Goal: Task Accomplishment & Management: Use online tool/utility

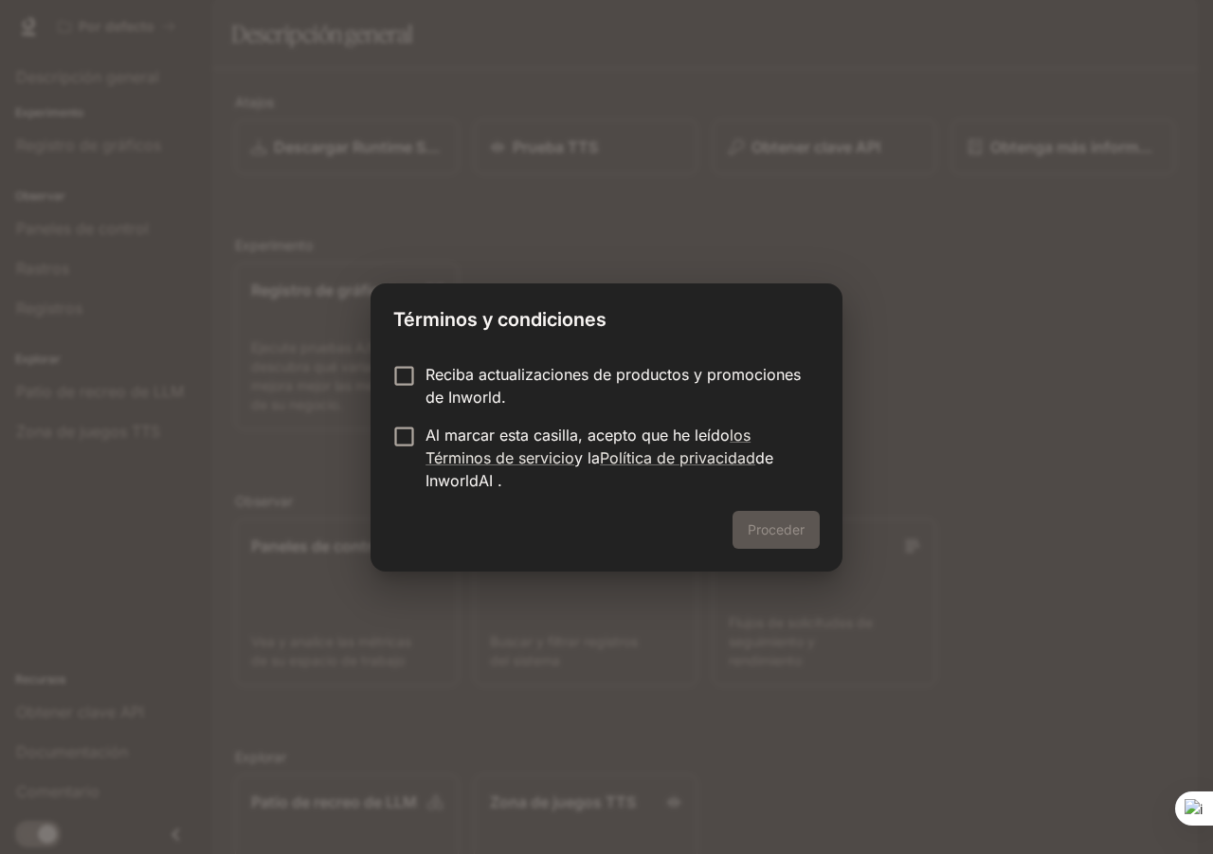
drag, startPoint x: 907, startPoint y: 380, endPoint x: 919, endPoint y: 473, distance: 93.7
click at [907, 381] on div "Términos y condiciones Reciba actualizaciones de productos y promociones de Inw…" at bounding box center [606, 427] width 1213 height 854
click at [800, 535] on div "Proceder" at bounding box center [607, 541] width 472 height 61
drag, startPoint x: 805, startPoint y: 543, endPoint x: 794, endPoint y: 540, distance: 10.8
click at [804, 542] on button "Proceder" at bounding box center [776, 530] width 87 height 38
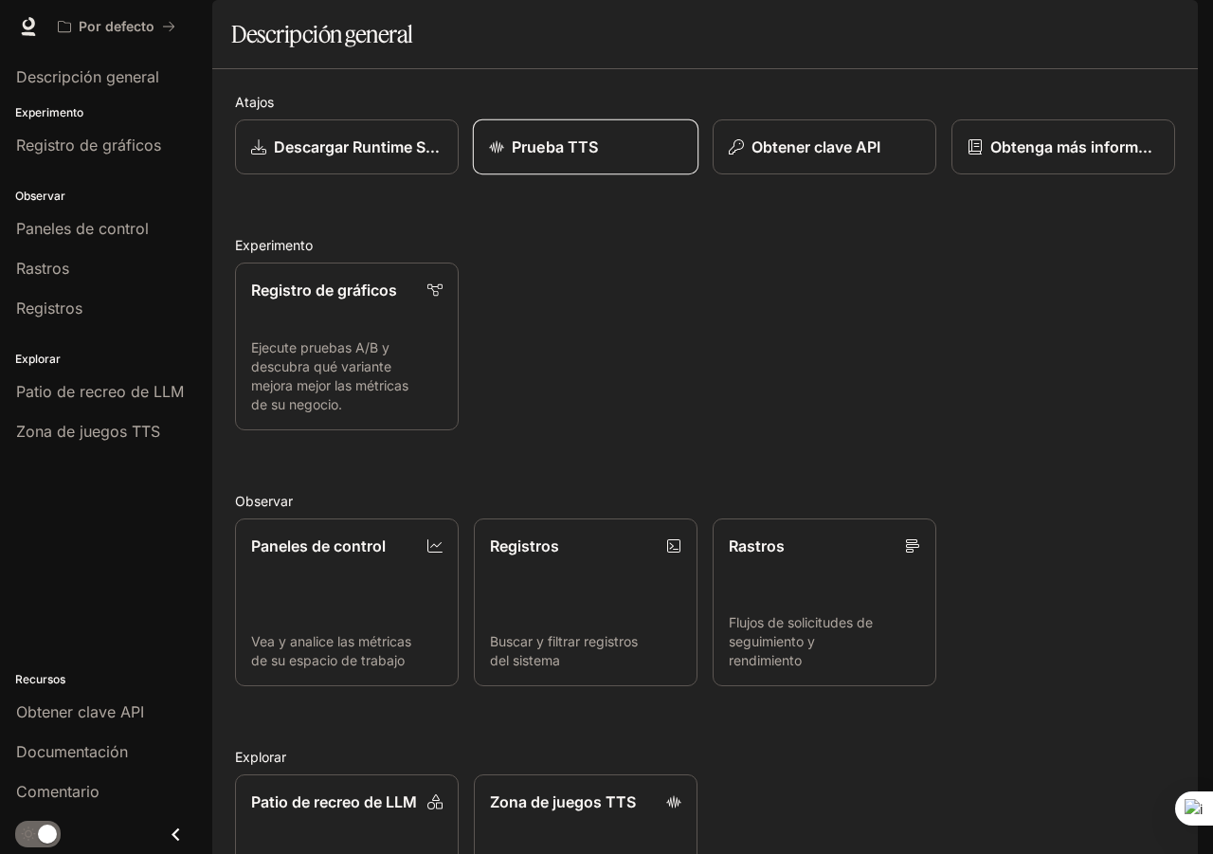
click at [520, 156] on font "Prueba TTS" at bounding box center [555, 146] width 86 height 19
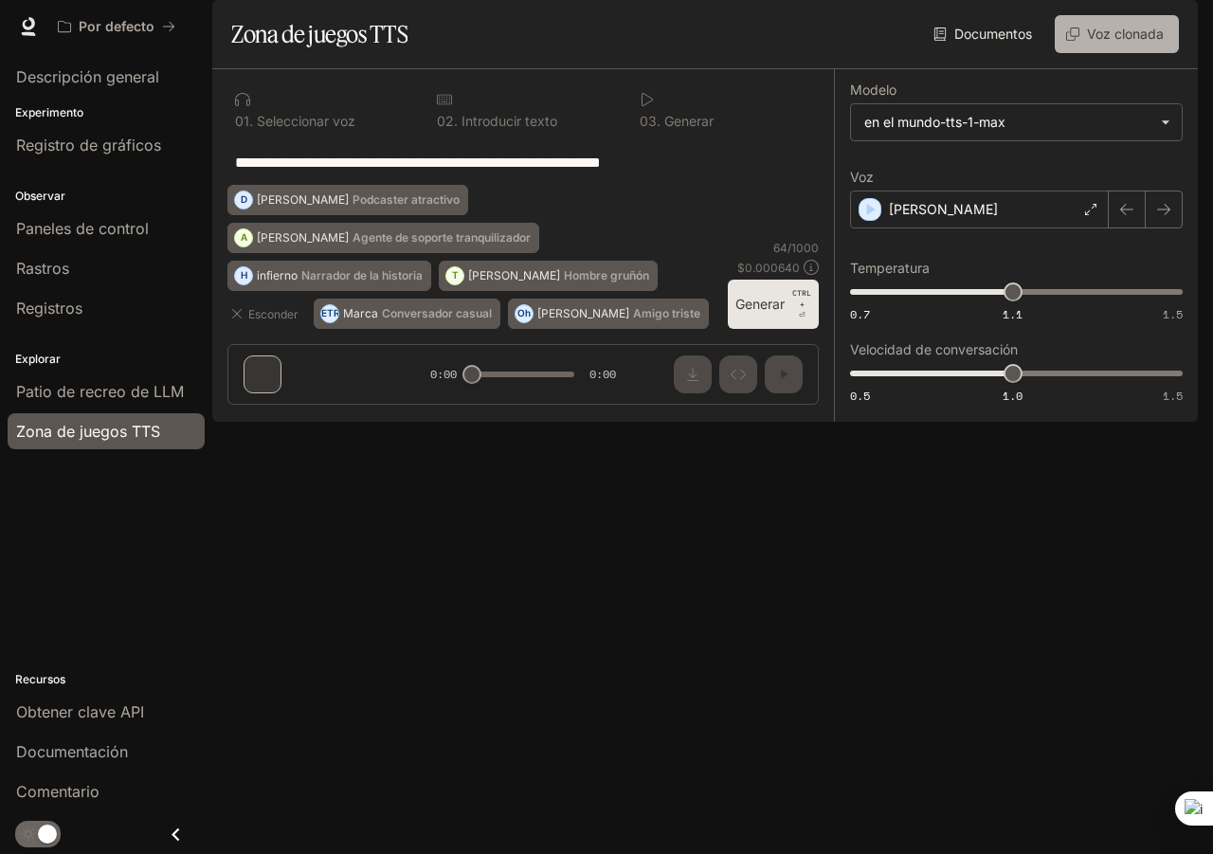
click at [1096, 42] on font "Voz clonada" at bounding box center [1125, 34] width 77 height 16
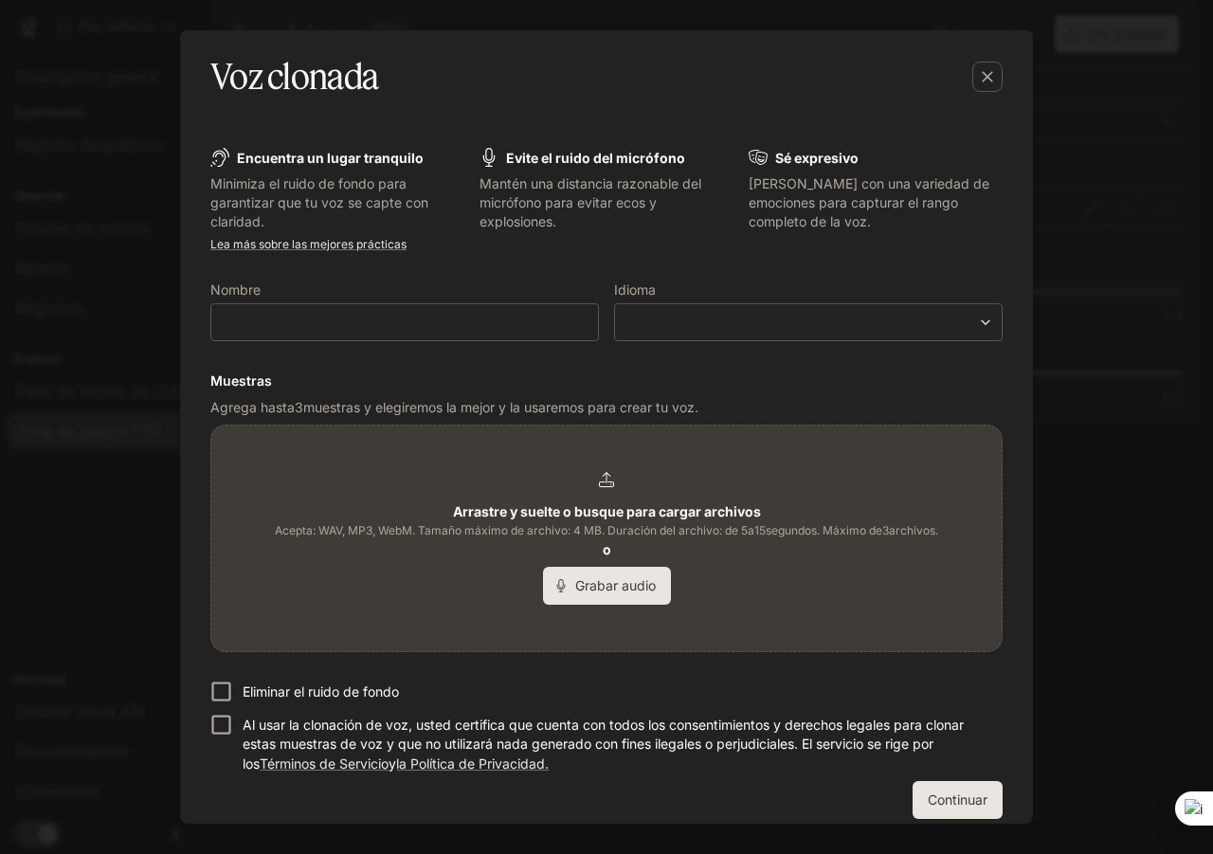
click at [627, 591] on font "Grabar audio" at bounding box center [615, 585] width 81 height 16
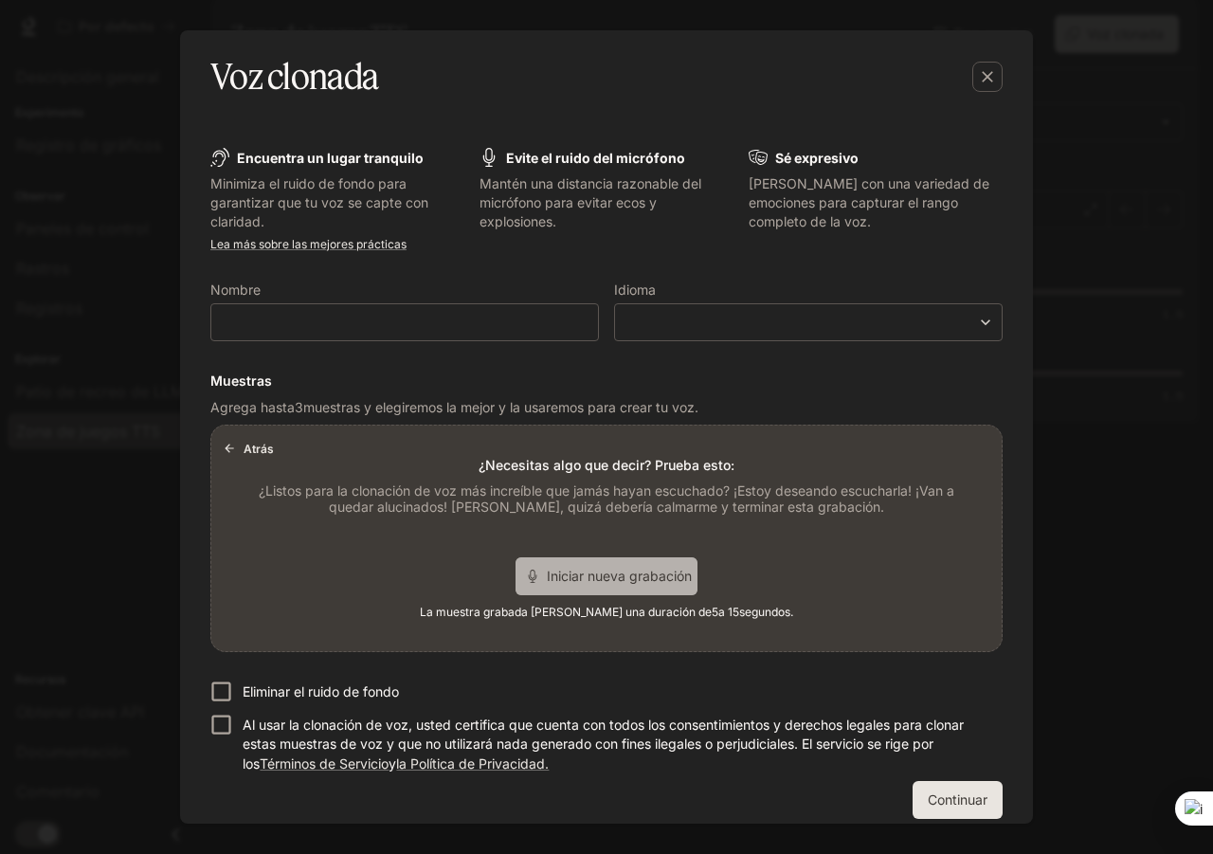
click at [639, 577] on font "Iniciar nueva grabación" at bounding box center [619, 576] width 145 height 16
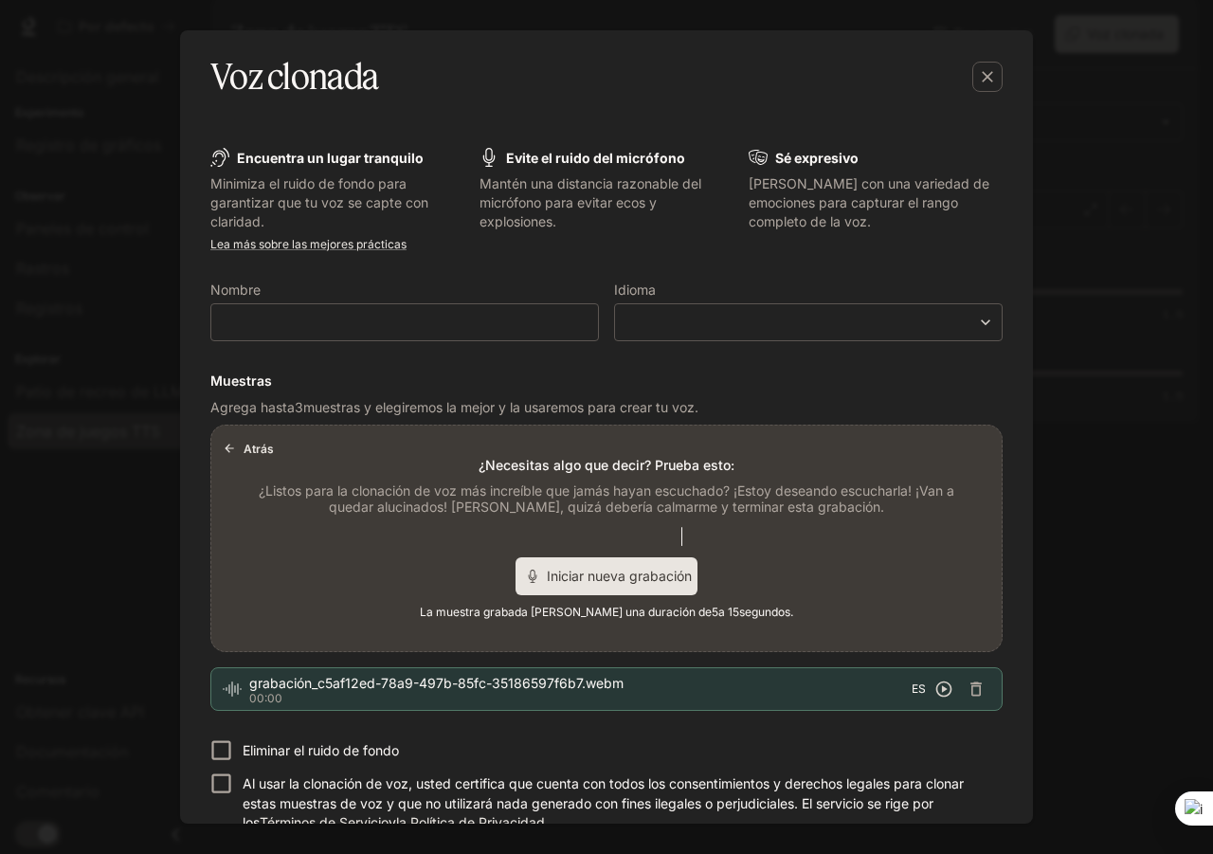
click at [936, 693] on icon "button" at bounding box center [943, 689] width 19 height 19
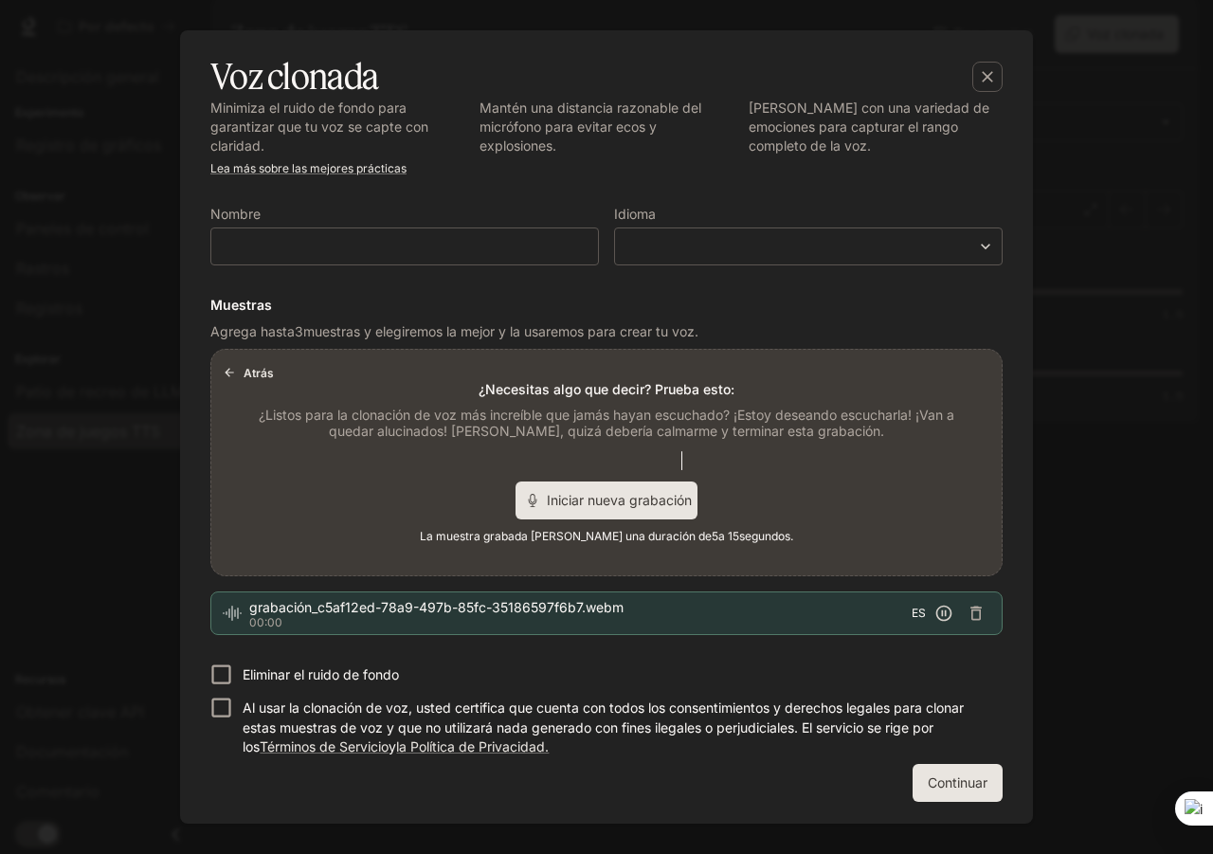
click at [938, 784] on font "Continuar" at bounding box center [958, 782] width 60 height 16
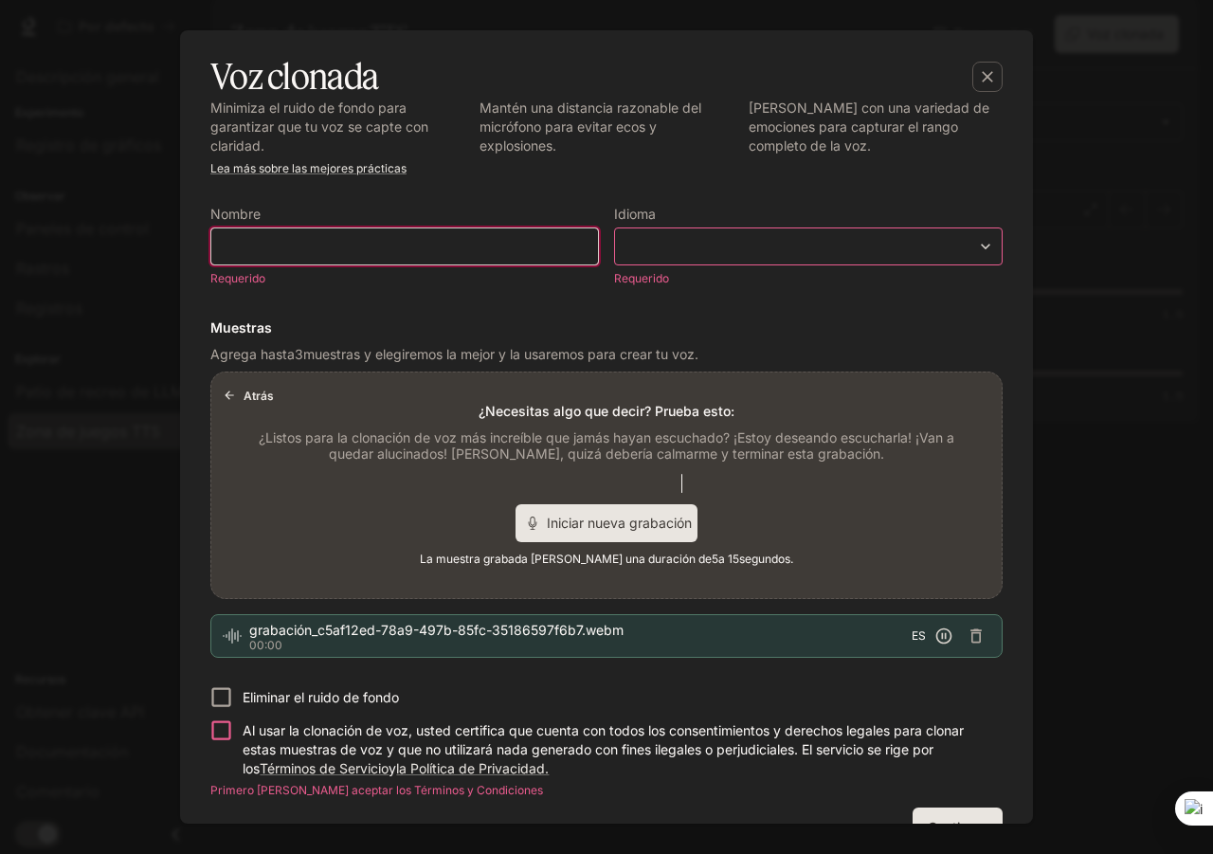
click at [488, 251] on input "text" at bounding box center [404, 246] width 387 height 19
type input "******"
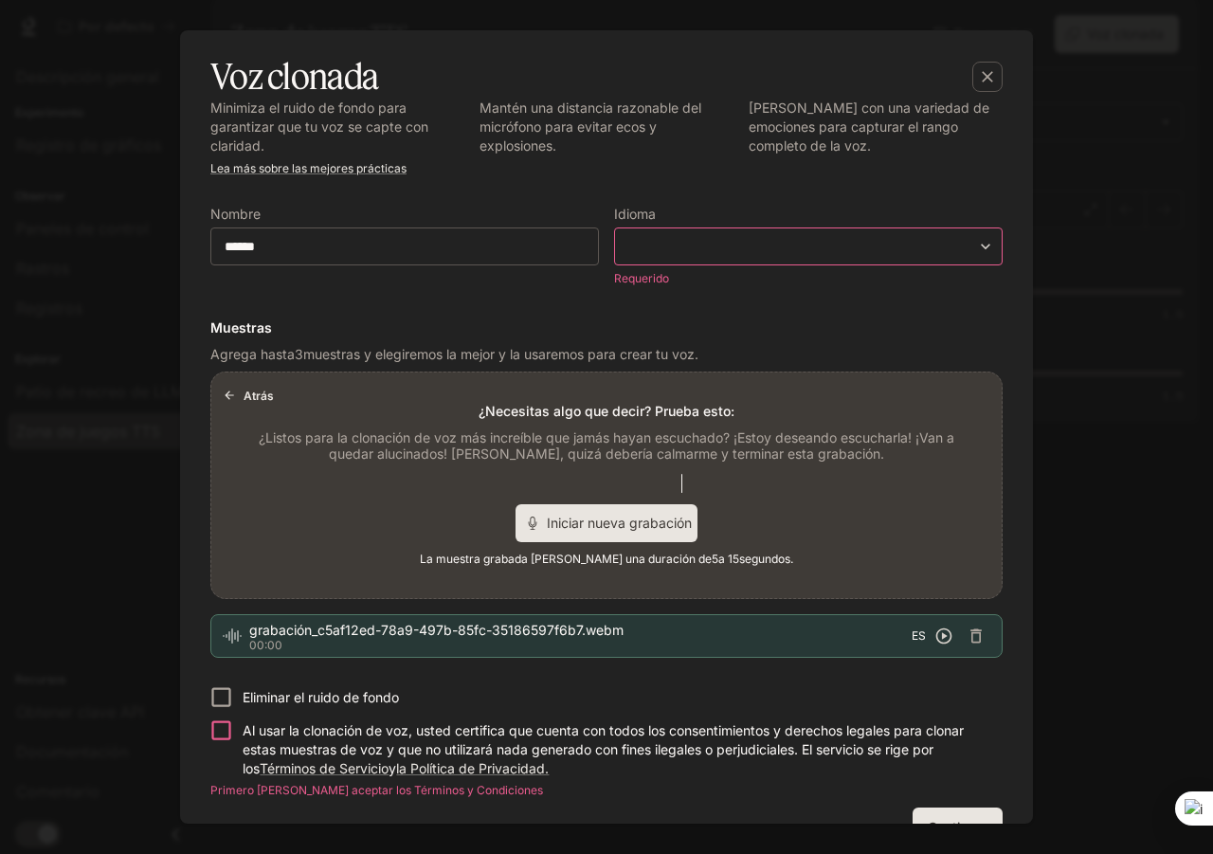
click at [714, 251] on body "**********" at bounding box center [606, 427] width 1213 height 854
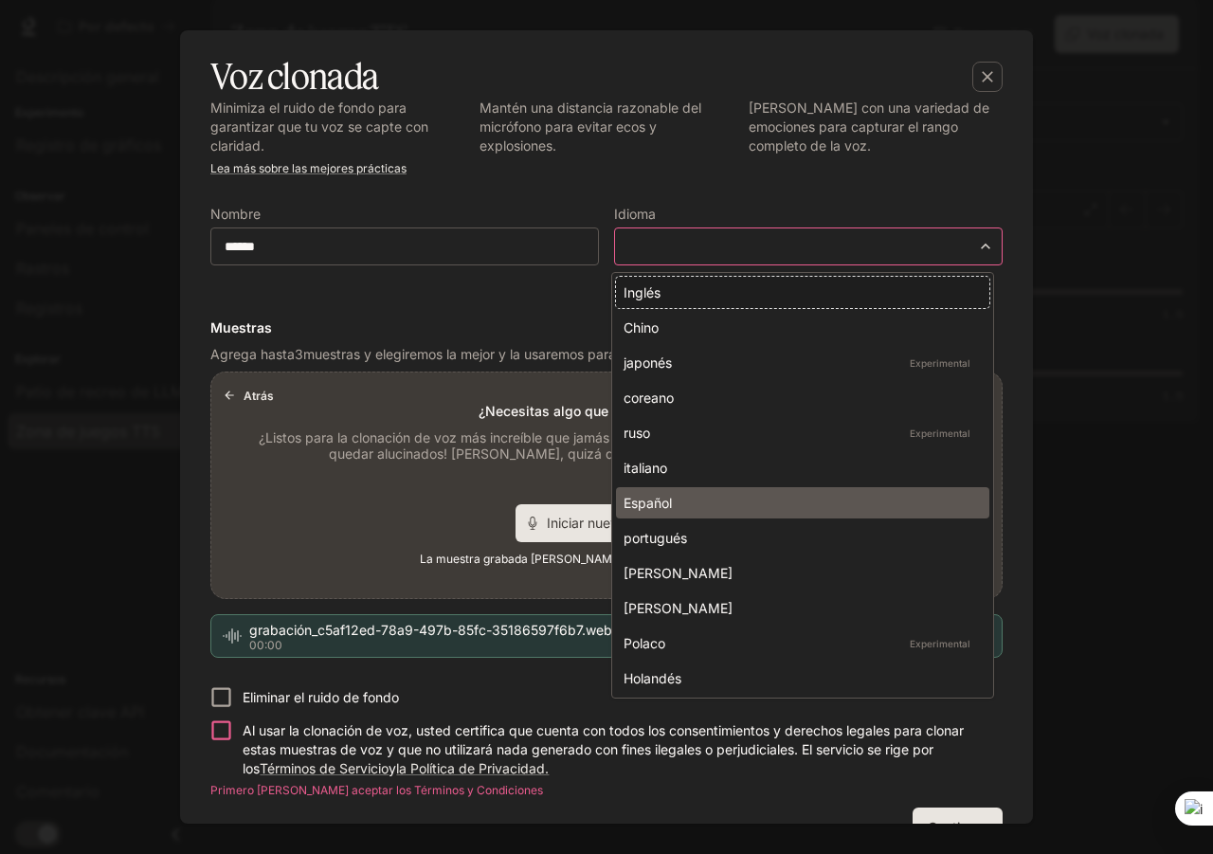
click at [672, 499] on font "Español" at bounding box center [648, 503] width 48 height 16
type input "*****"
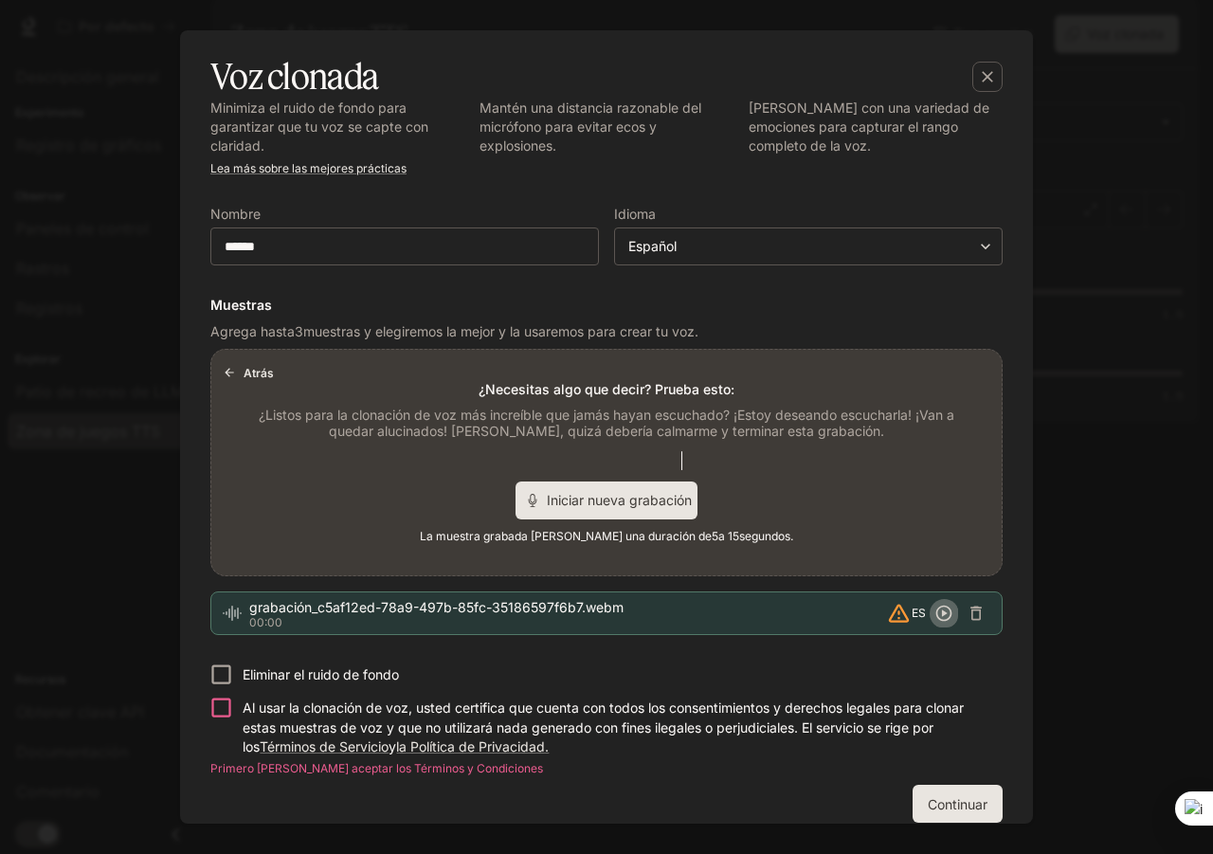
click at [934, 614] on icon "button" at bounding box center [943, 613] width 19 height 19
click at [657, 501] on font "Iniciar nueva grabación" at bounding box center [619, 500] width 145 height 16
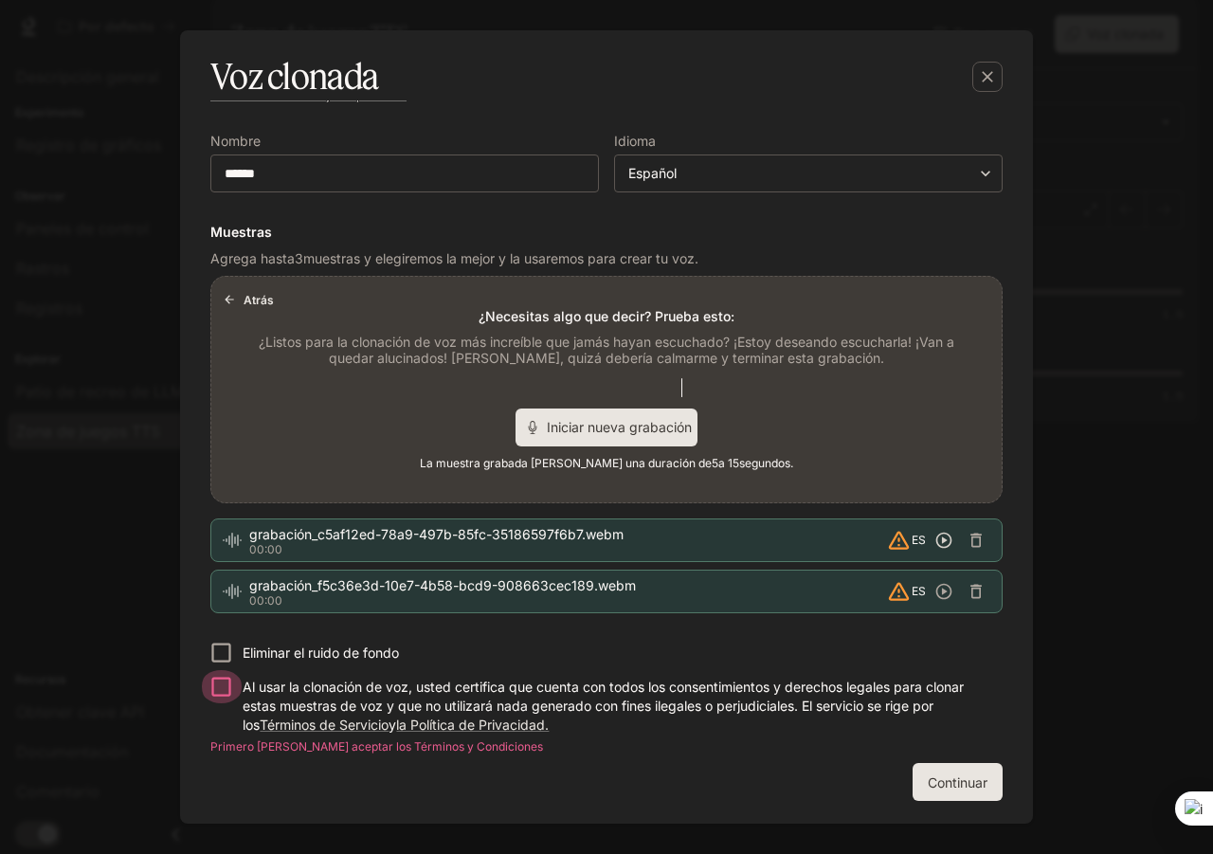
scroll to position [127, 0]
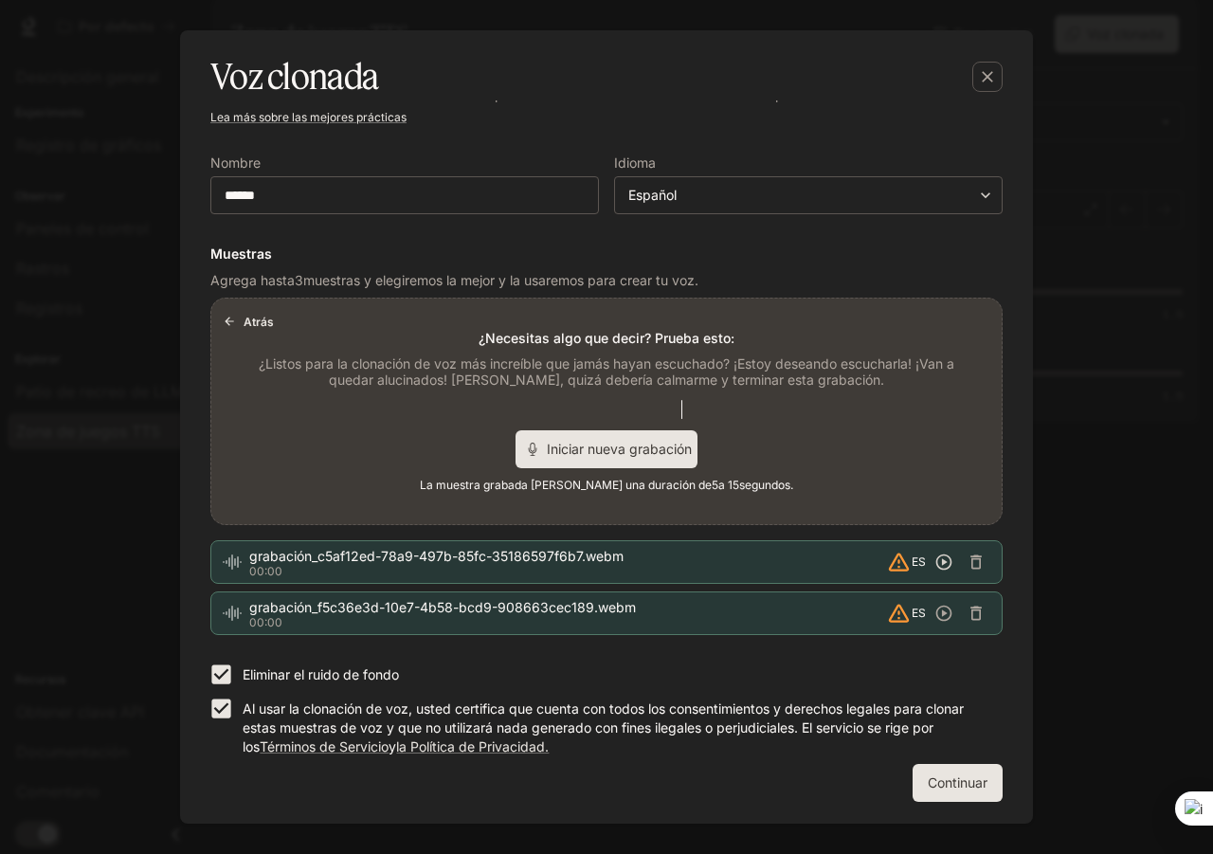
click at [915, 778] on button "Continuar" at bounding box center [958, 783] width 90 height 38
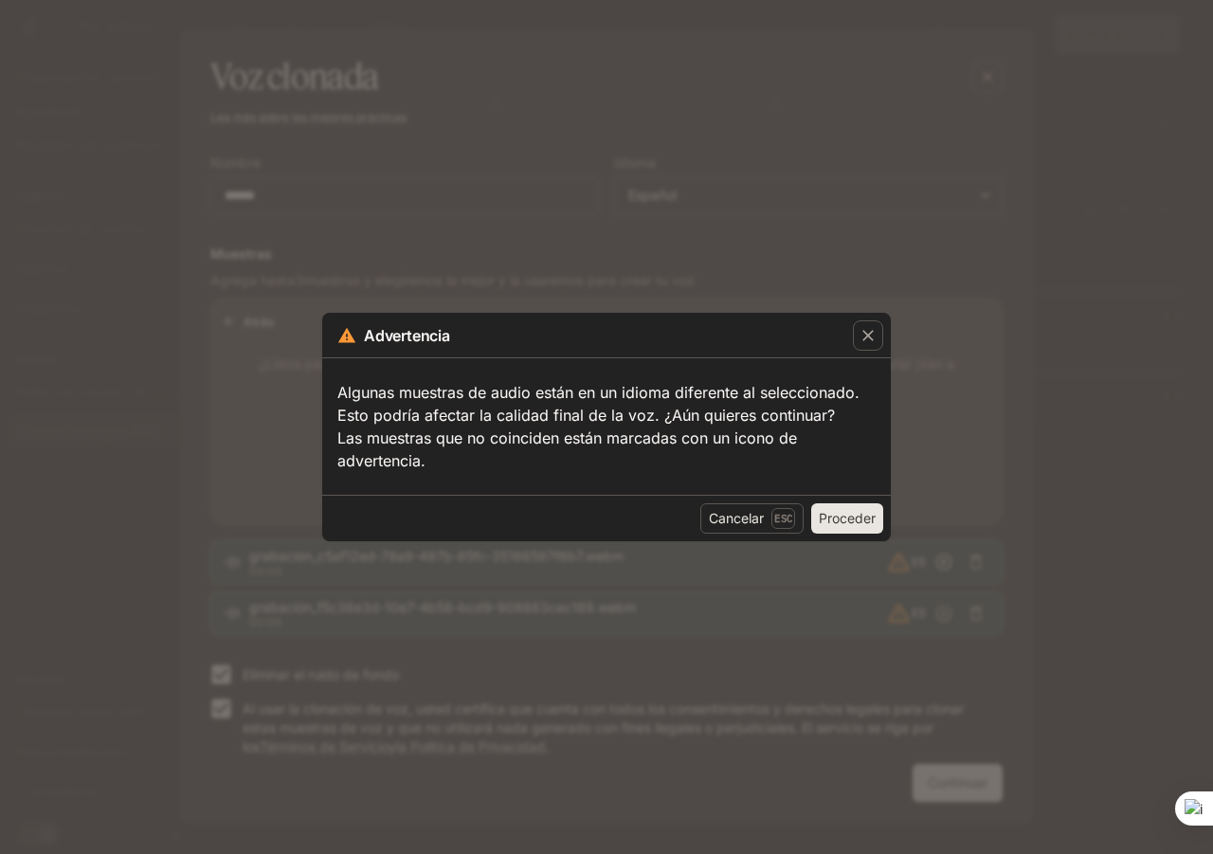
click at [843, 526] on font "Proceder" at bounding box center [847, 518] width 57 height 16
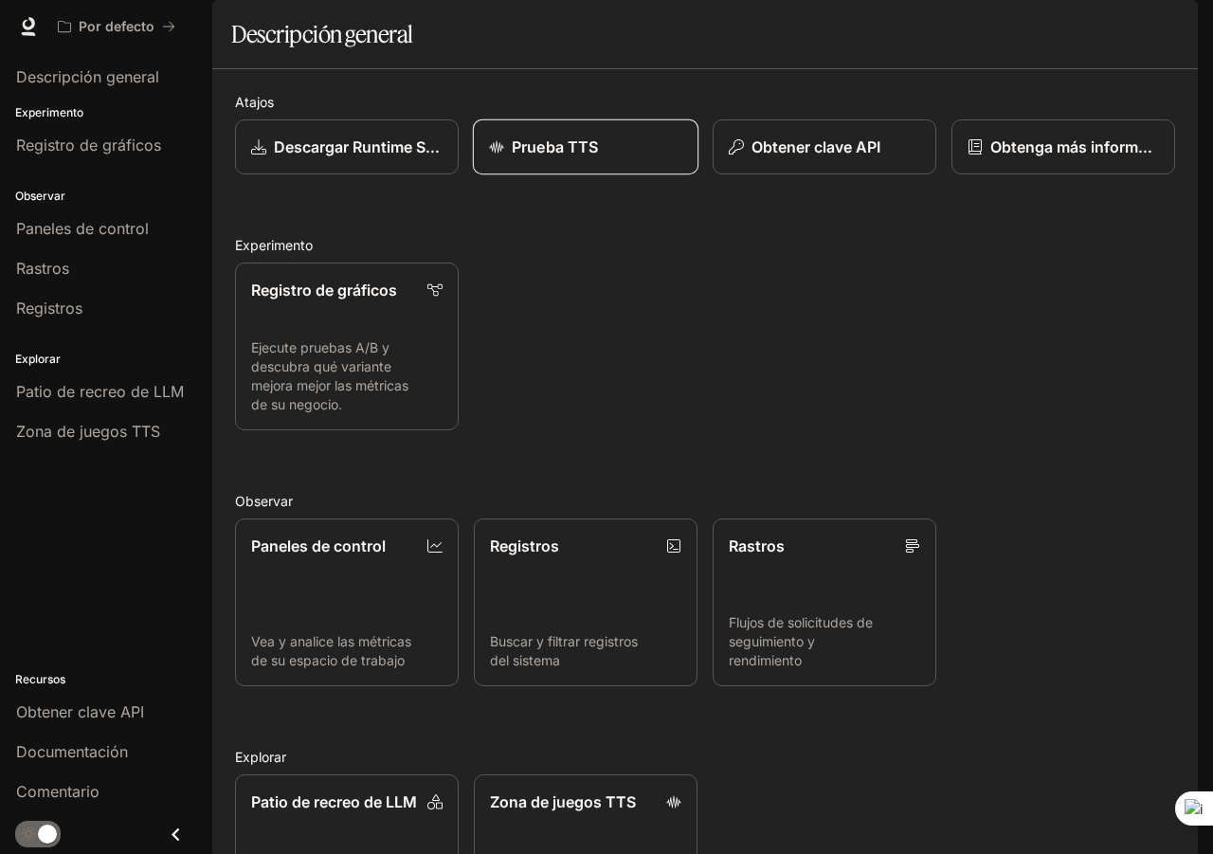
click at [618, 158] on div "Prueba TTS" at bounding box center [585, 147] width 193 height 23
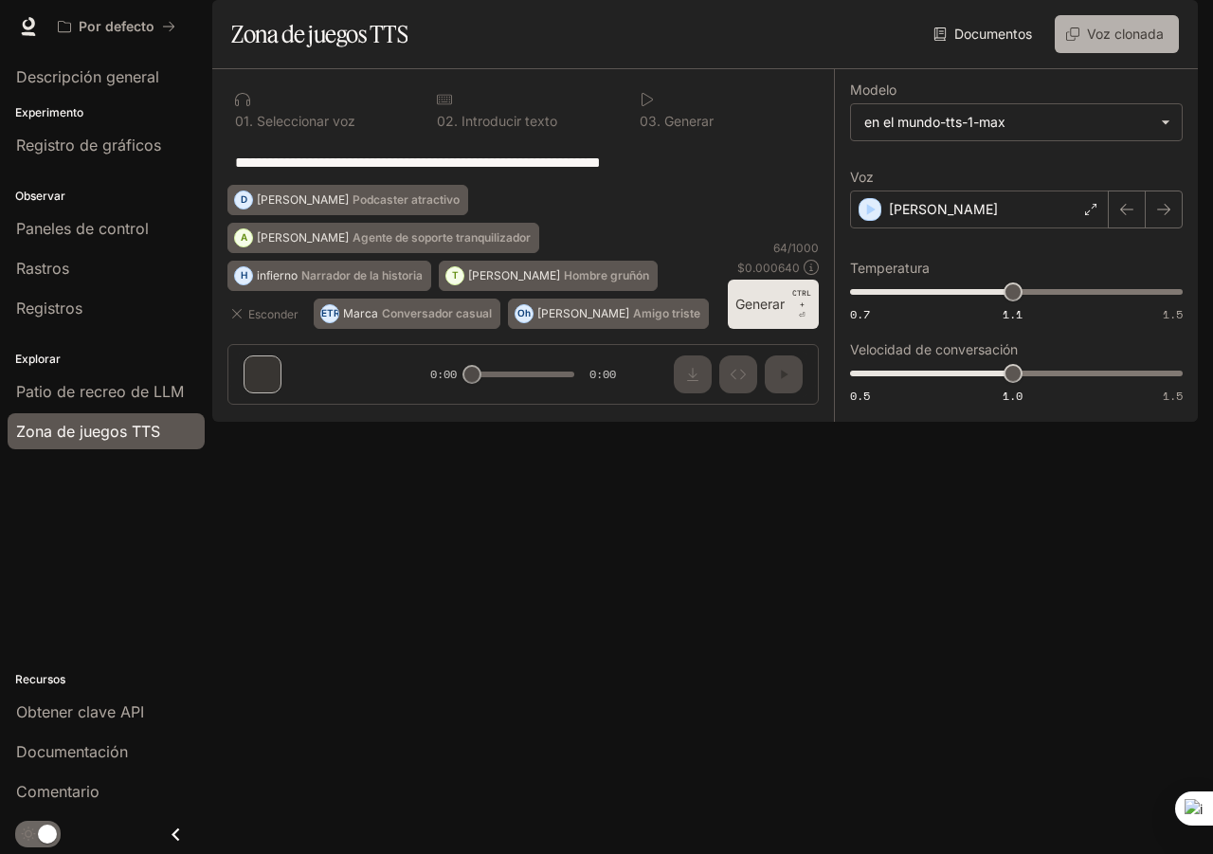
click at [1116, 42] on font "Voz clonada" at bounding box center [1125, 34] width 77 height 16
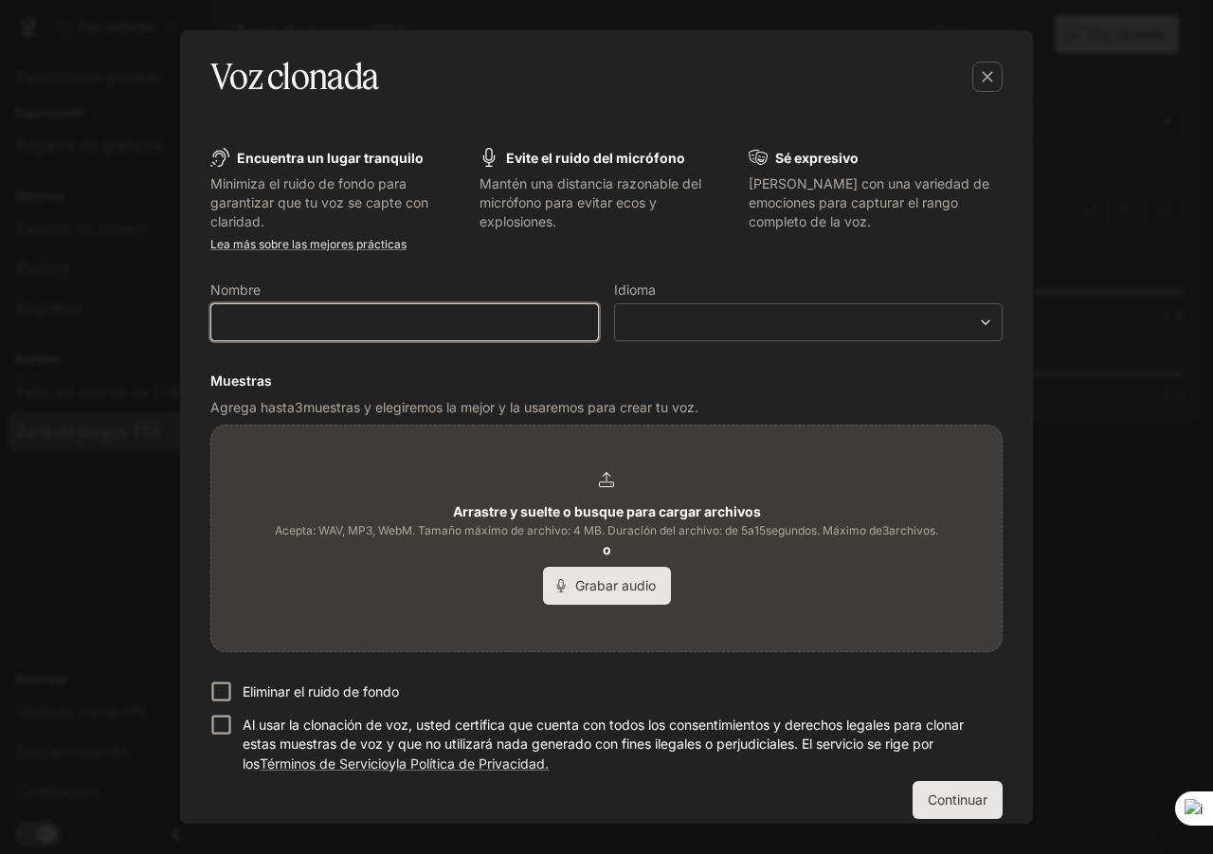
click at [532, 320] on input "text" at bounding box center [404, 322] width 387 height 19
type input "******"
click at [695, 313] on div "​ ​" at bounding box center [808, 322] width 389 height 38
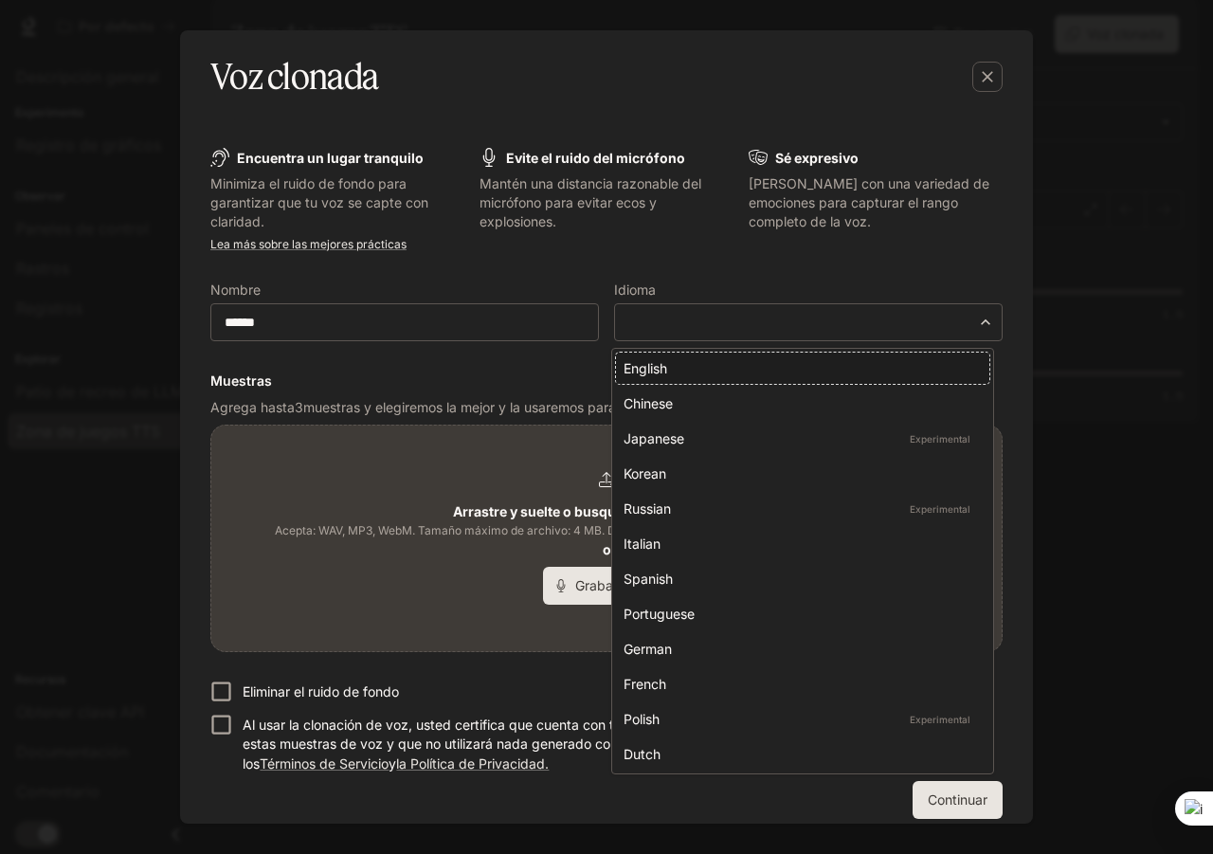
drag, startPoint x: 701, startPoint y: 316, endPoint x: 729, endPoint y: 334, distance: 32.9
click at [728, 334] on body "**********" at bounding box center [606, 427] width 1213 height 854
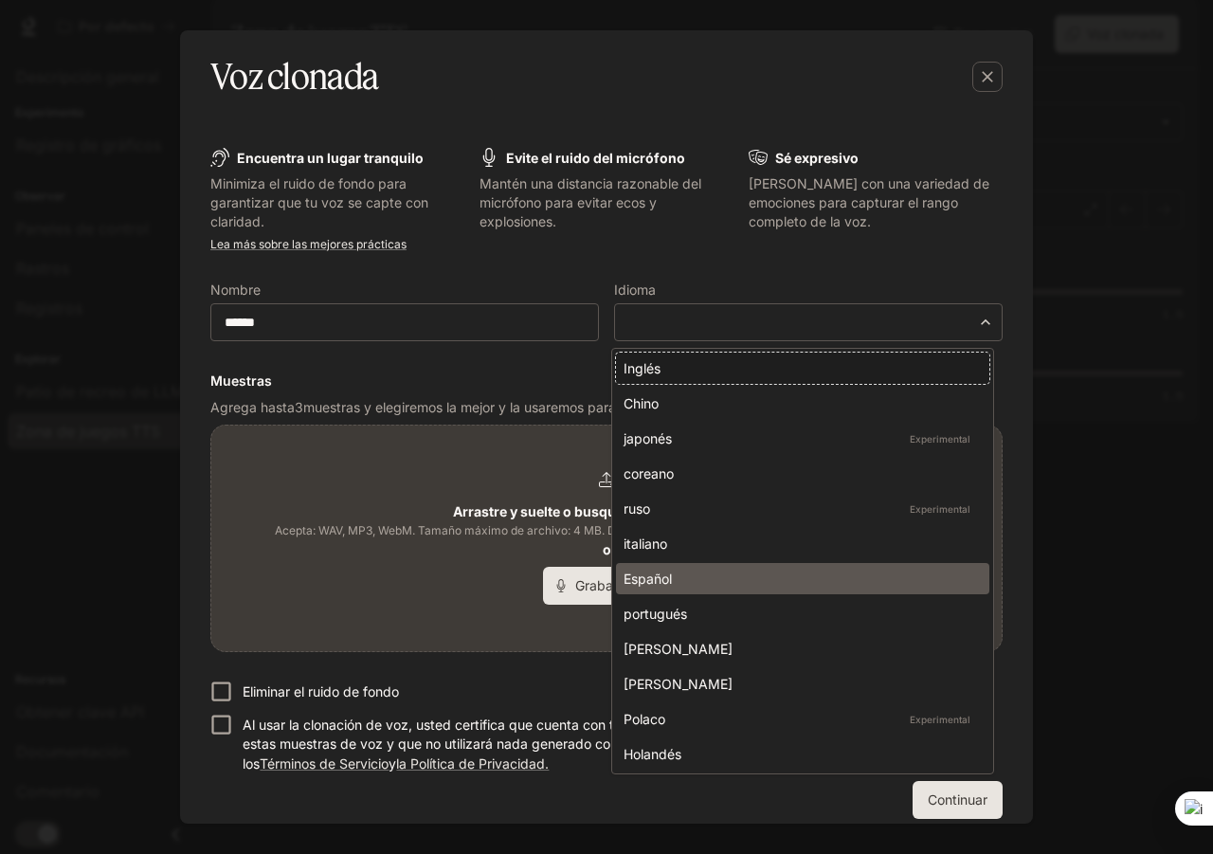
click at [680, 577] on div "Español" at bounding box center [799, 579] width 351 height 20
type input "*****"
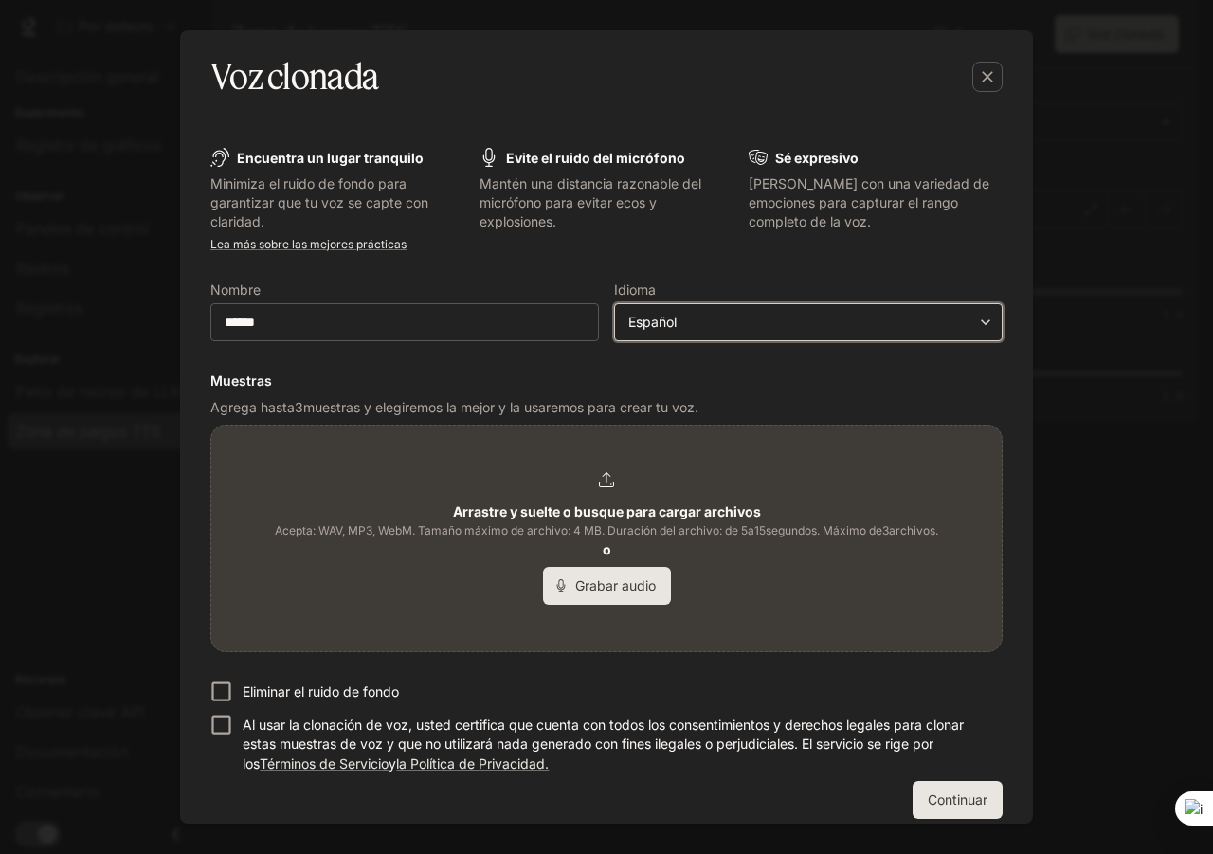
scroll to position [17, 0]
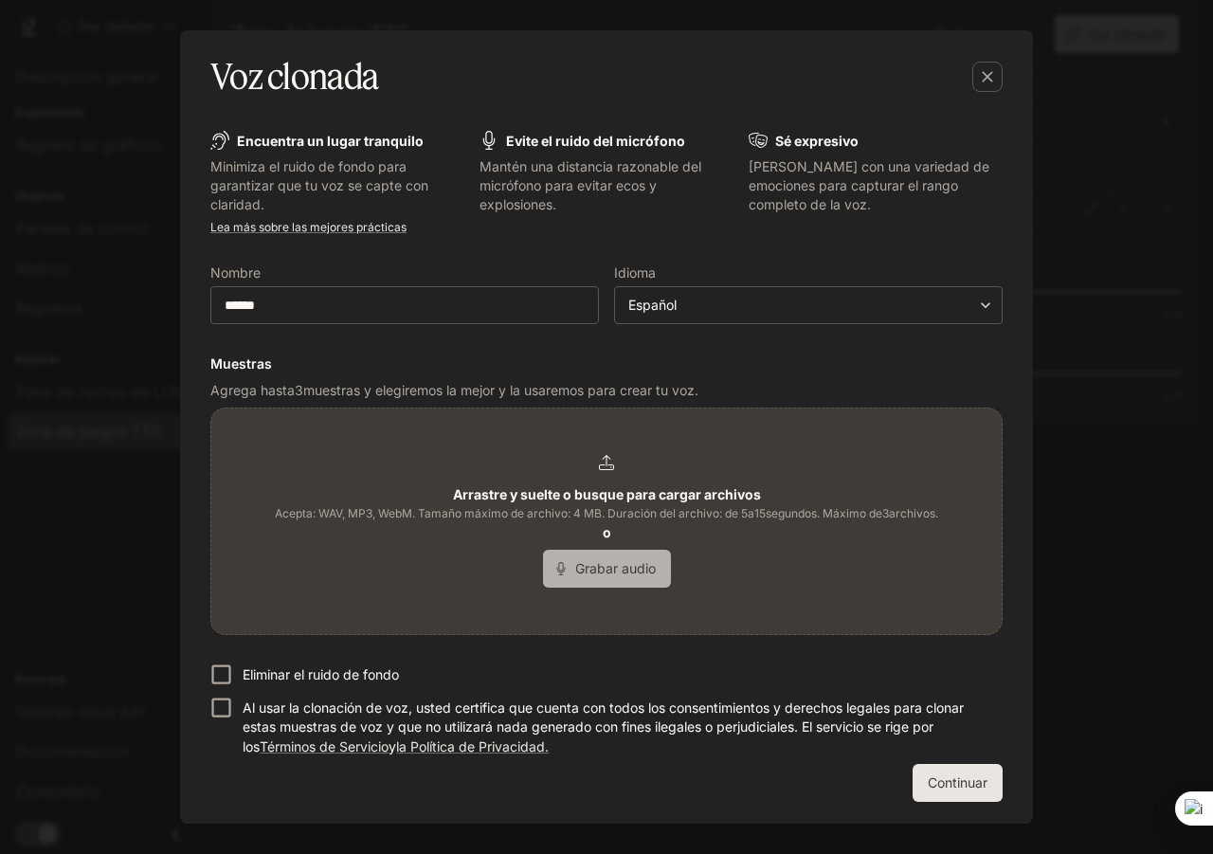
click at [615, 571] on font "Grabar audio" at bounding box center [615, 568] width 81 height 16
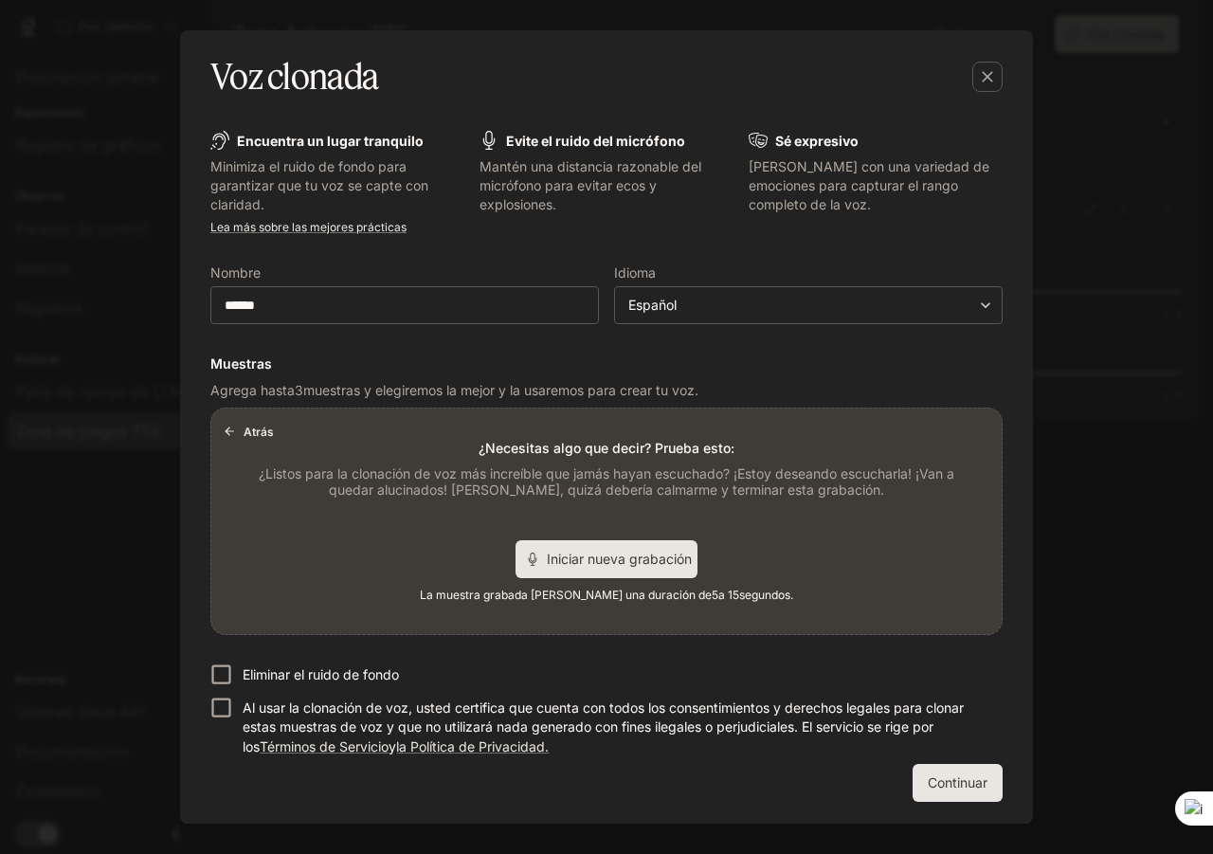
click at [604, 562] on font "Iniciar nueva grabación" at bounding box center [619, 559] width 145 height 16
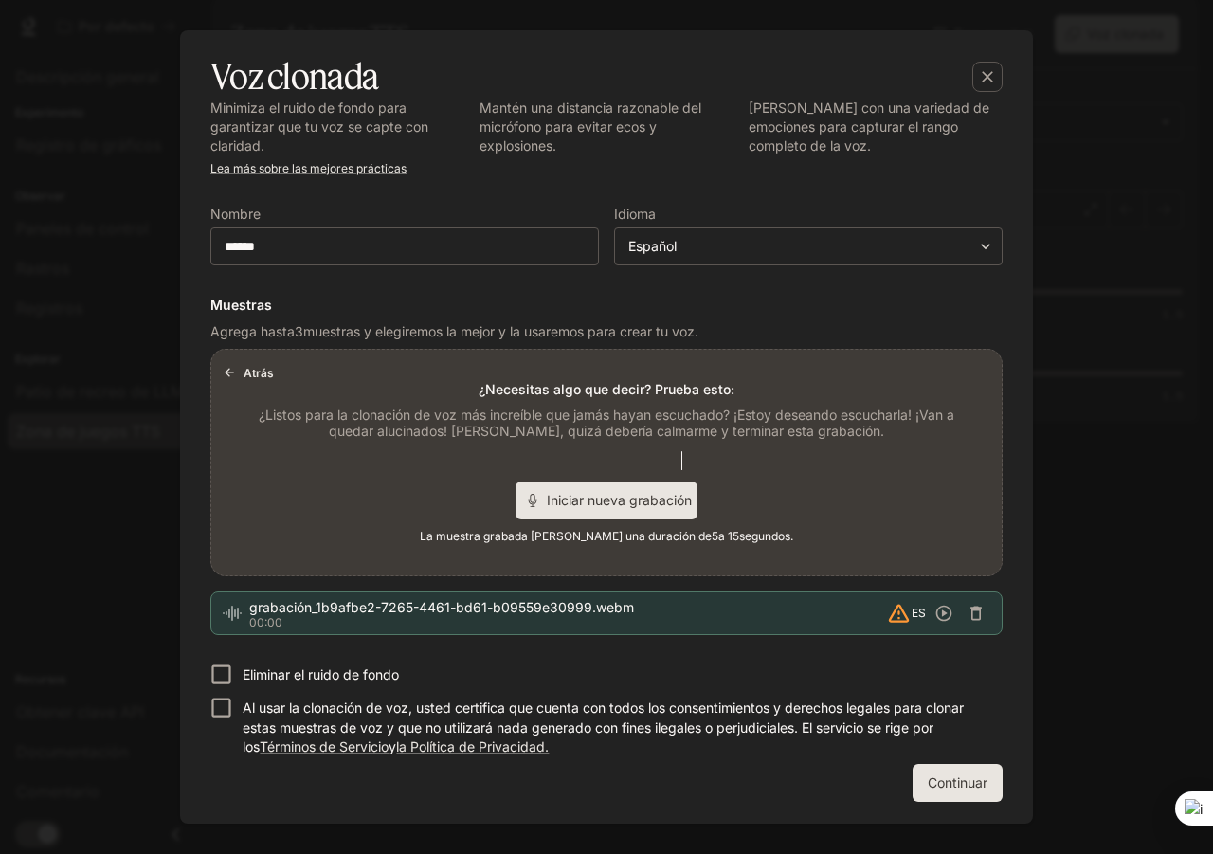
scroll to position [0, 0]
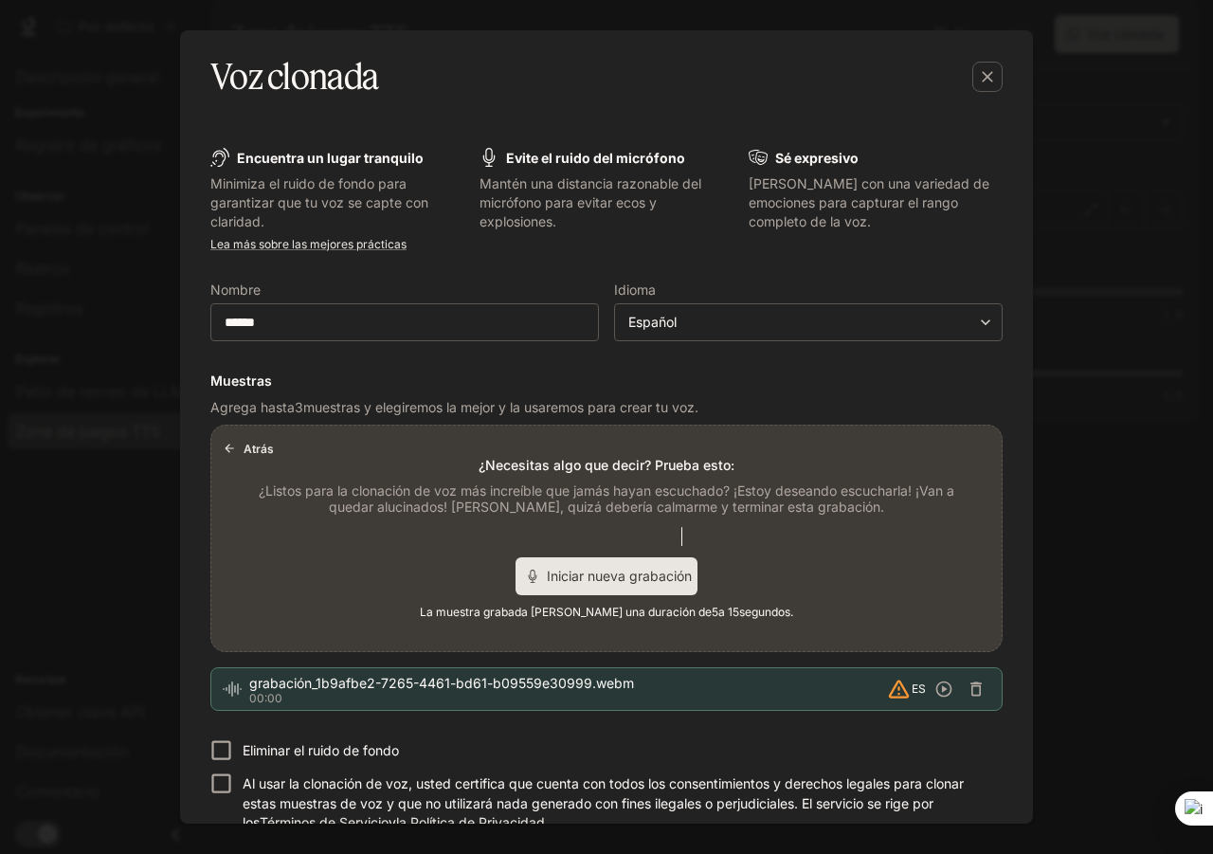
click at [258, 452] on font "Atrás" at bounding box center [259, 449] width 30 height 14
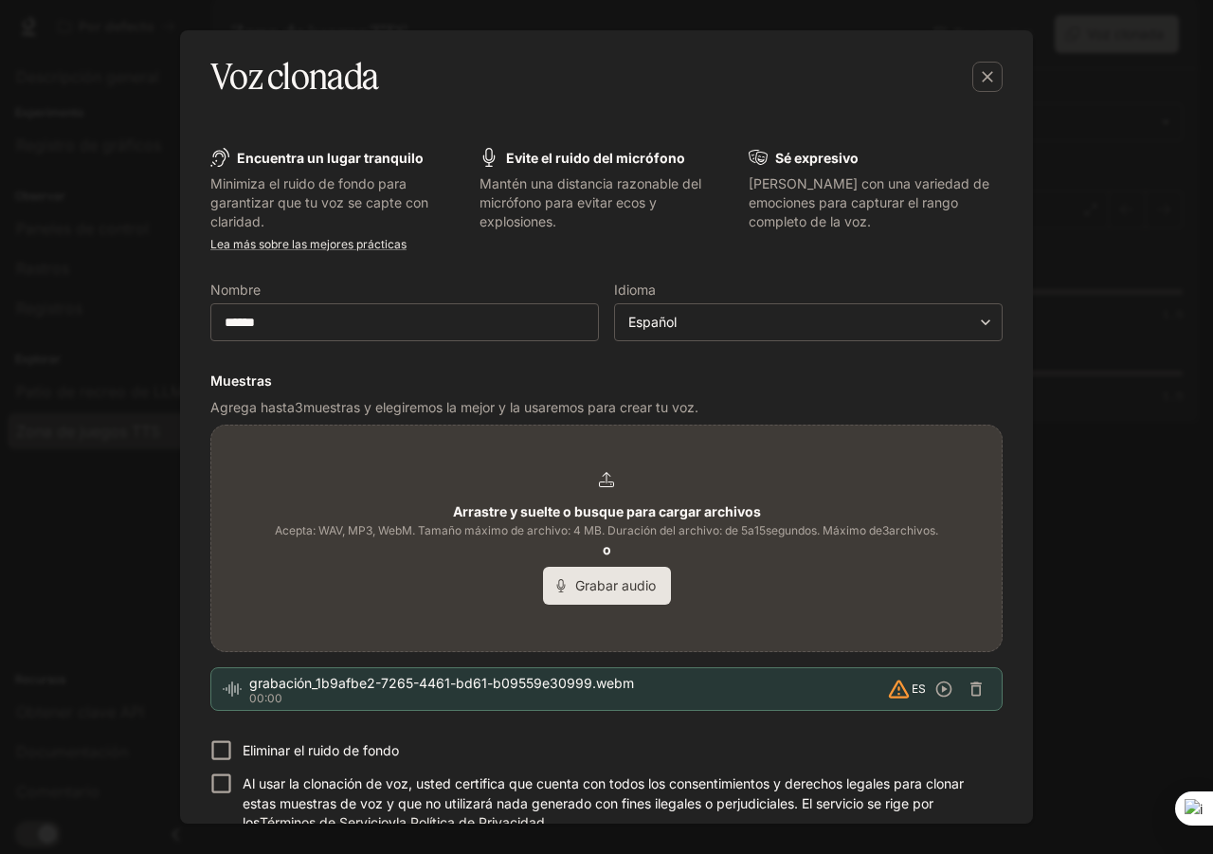
click at [604, 499] on div "Arrastre y suelte o busque para cargar archivos Acepta: WAV, MP3, WebM. Tamaño …" at bounding box center [606, 538] width 663 height 133
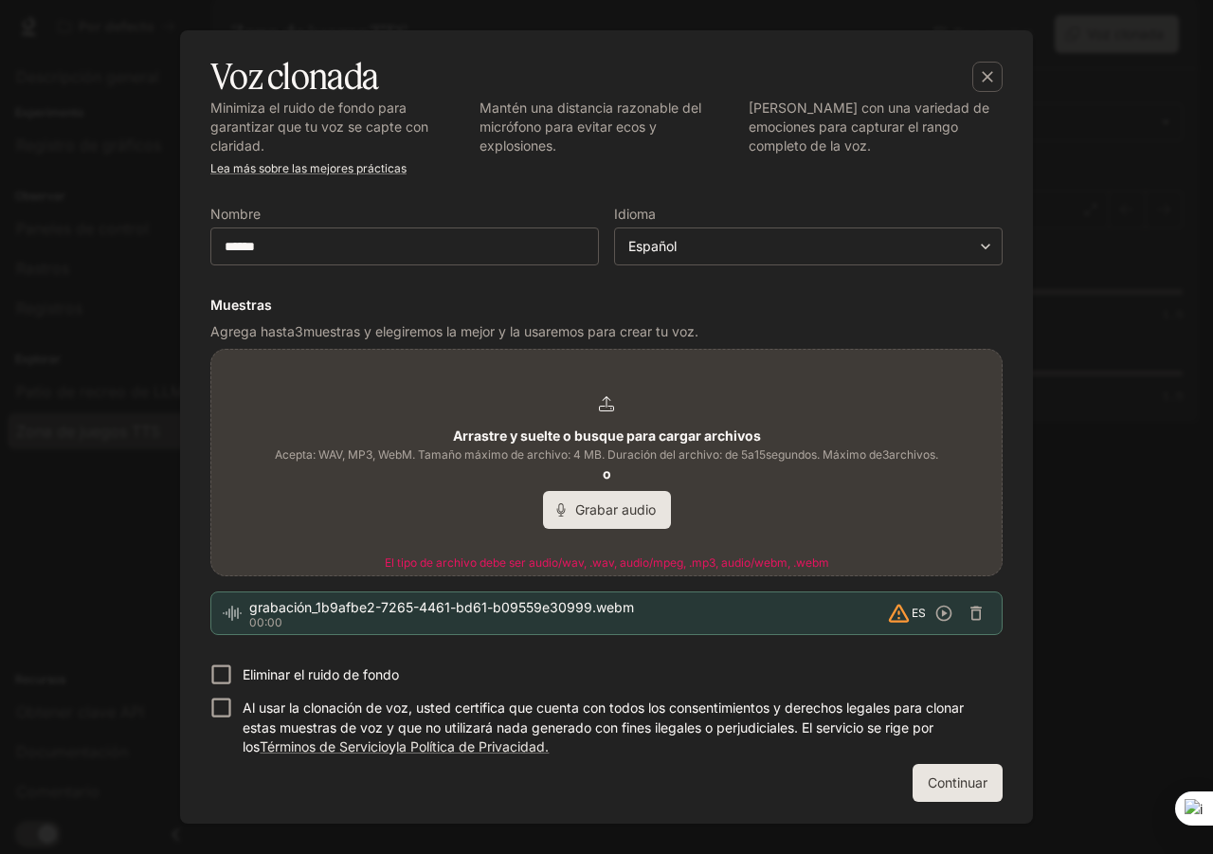
click at [758, 446] on span "Acepta: WAV, MP3, WebM. Tamaño máximo de archivo: 4 MB. Duración del archivo: d…" at bounding box center [606, 454] width 663 height 19
